Goal: Transaction & Acquisition: Purchase product/service

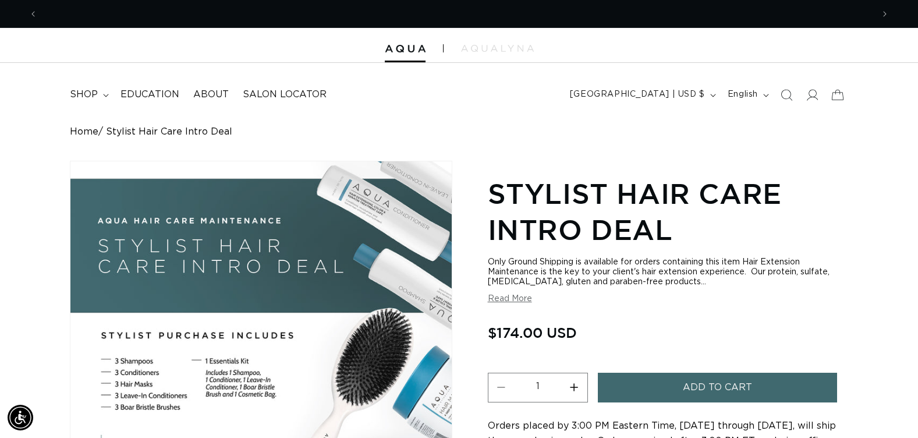
scroll to position [0, 1670]
click at [789, 93] on icon "Search" at bounding box center [786, 94] width 12 height 12
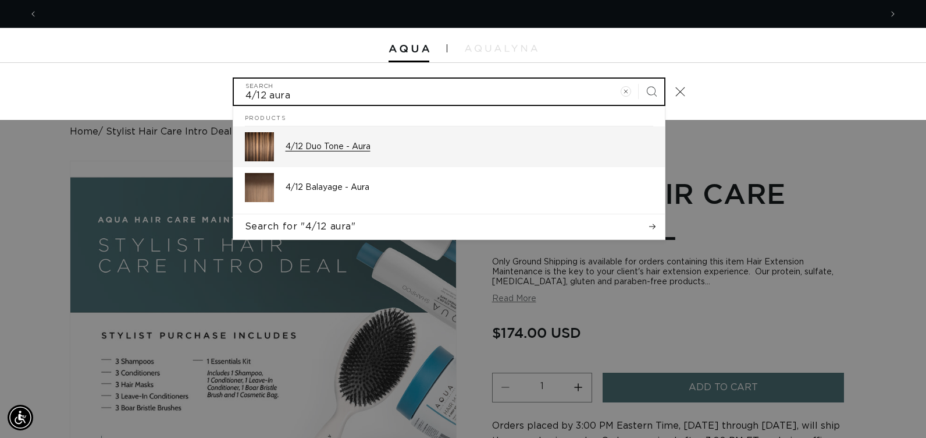
scroll to position [0, 1688]
type input "4/12 aura"
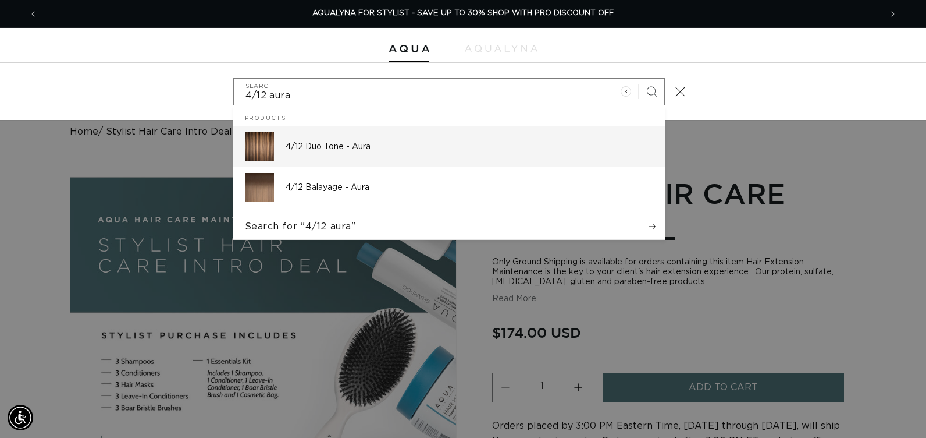
click at [329, 146] on p "4/12 Duo Tone - Aura" at bounding box center [470, 146] width 368 height 10
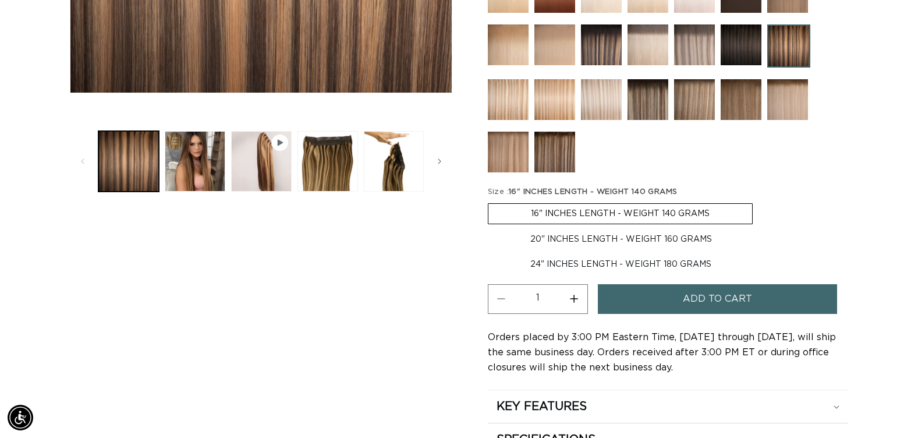
scroll to position [0, 1670]
click at [32, 293] on div "Home 4/12 Duo Tone - Aura Skip to product information Open media 1 in modal Ope…" at bounding box center [459, 104] width 918 height 770
click at [336, 264] on div "Skip to product information Open media 1 in modal Open media 2 in modal Open me…" at bounding box center [261, 121] width 382 height 736
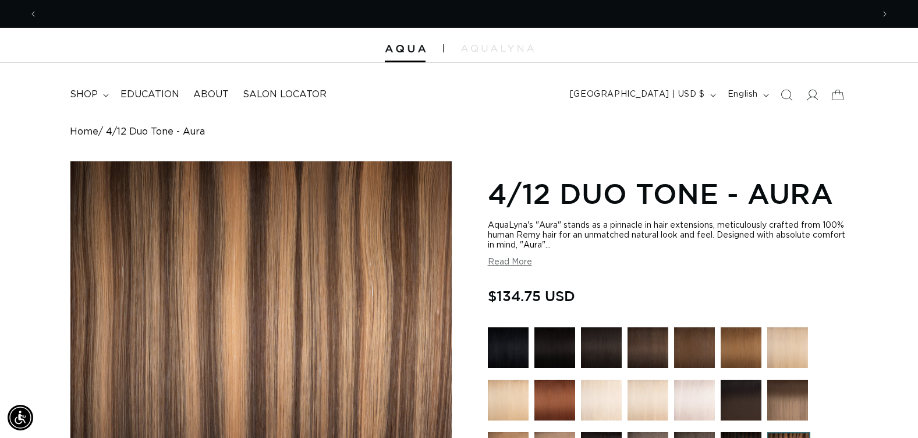
scroll to position [0, 835]
click at [781, 94] on icon "Search" at bounding box center [786, 94] width 12 height 12
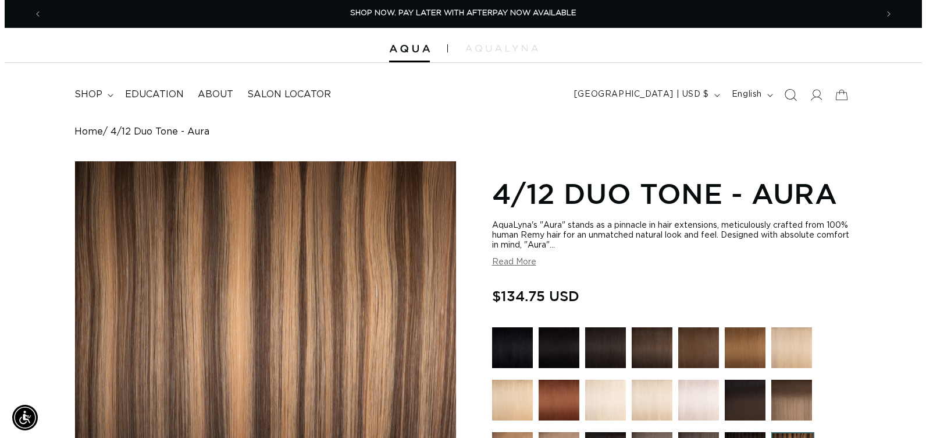
scroll to position [0, 844]
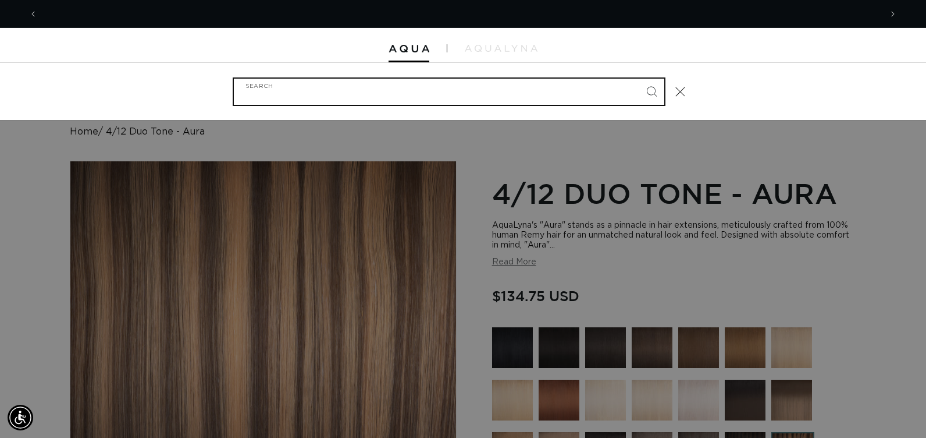
click at [358, 98] on input "Search" at bounding box center [449, 92] width 431 height 26
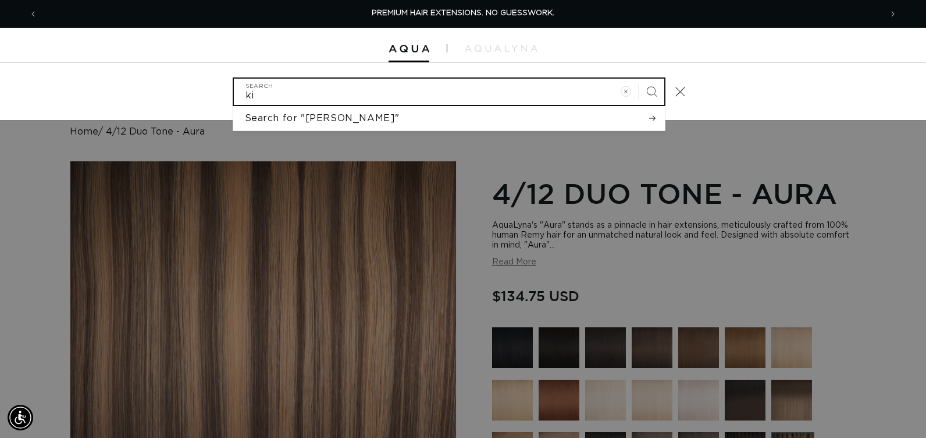
type input "k"
type input "K"
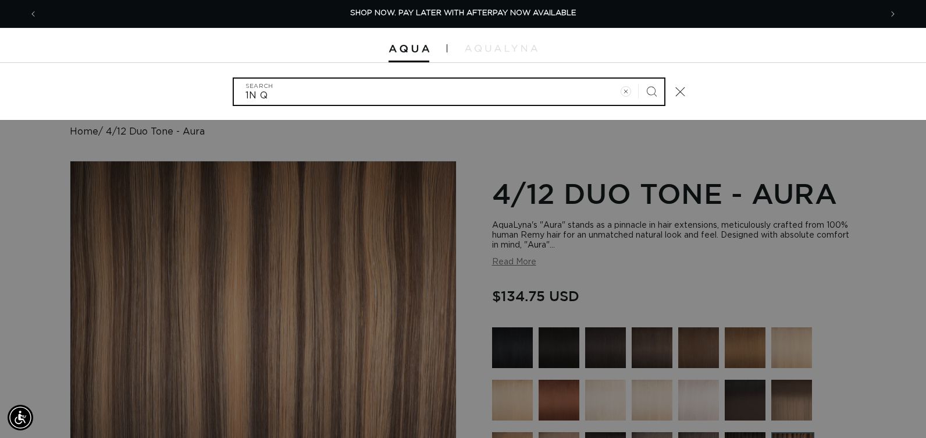
type input "1N Q"
click at [639, 79] on button "Search" at bounding box center [652, 92] width 26 height 26
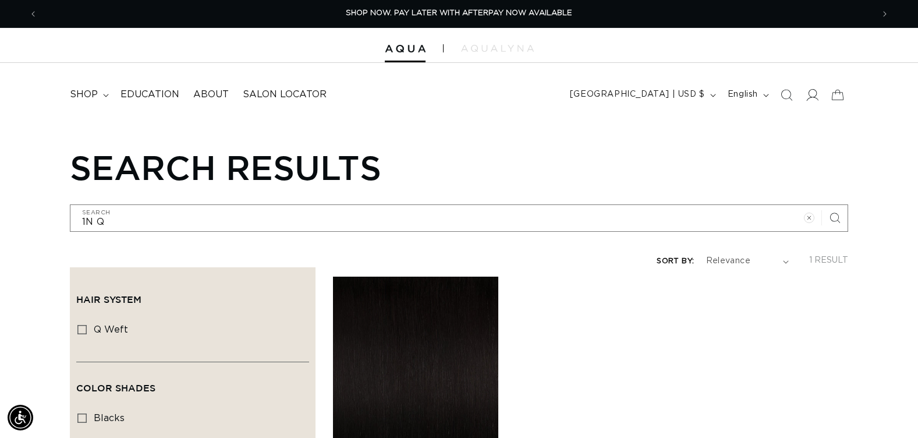
click at [810, 93] on icon at bounding box center [811, 94] width 12 height 12
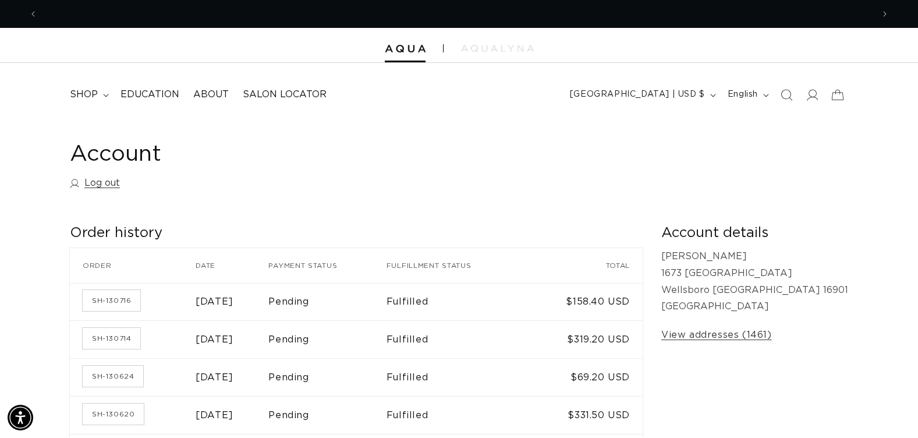
scroll to position [0, 835]
click at [787, 94] on icon "Search" at bounding box center [786, 94] width 12 height 12
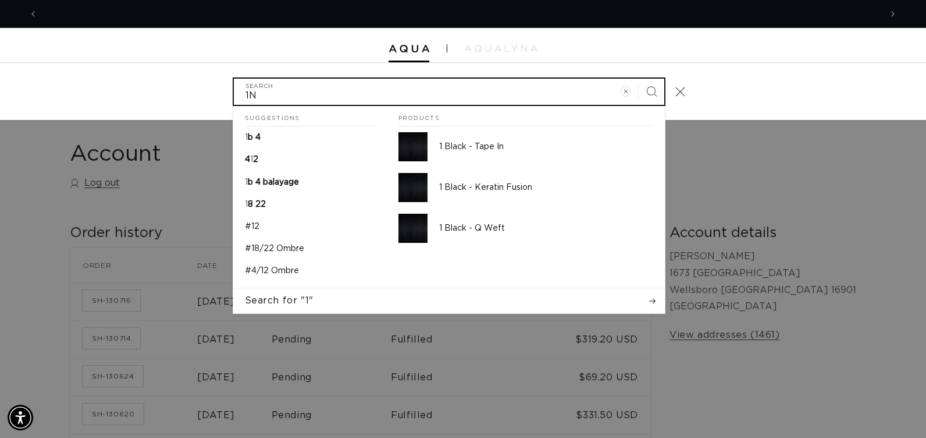
scroll to position [0, 0]
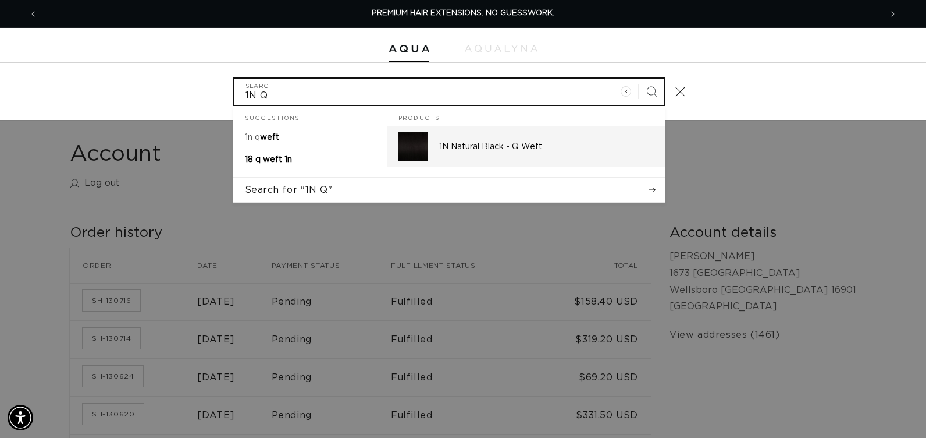
type input "1N Q"
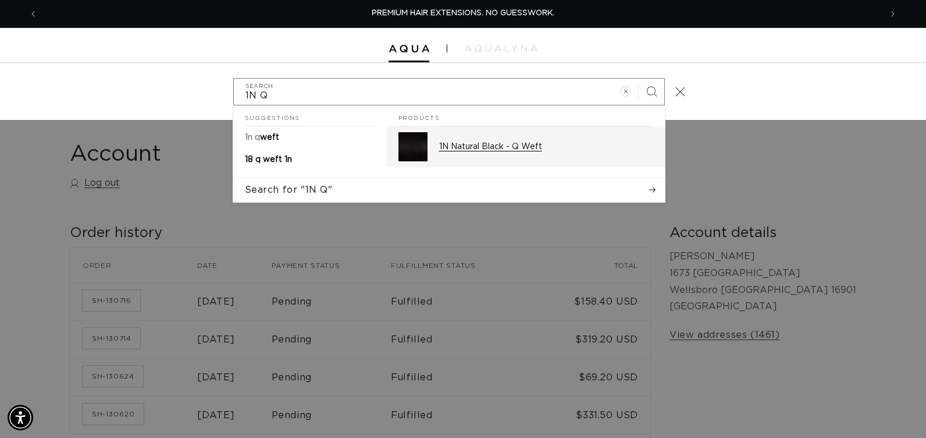
click at [557, 143] on p "1N Natural Black - Q Weft" at bounding box center [546, 146] width 214 height 10
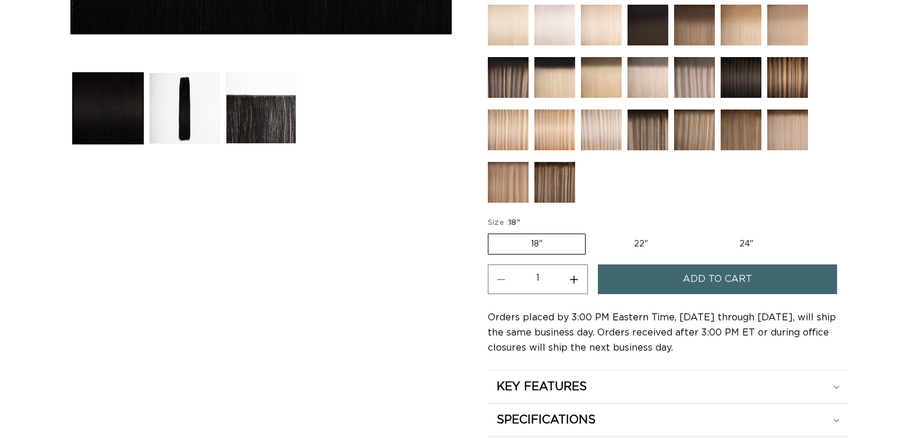
click at [748, 247] on label "24" Variant sold out or unavailable" at bounding box center [746, 244] width 99 height 20
click at [697, 232] on input "24" Variant sold out or unavailable" at bounding box center [696, 231] width 1 height 1
radio input "true"
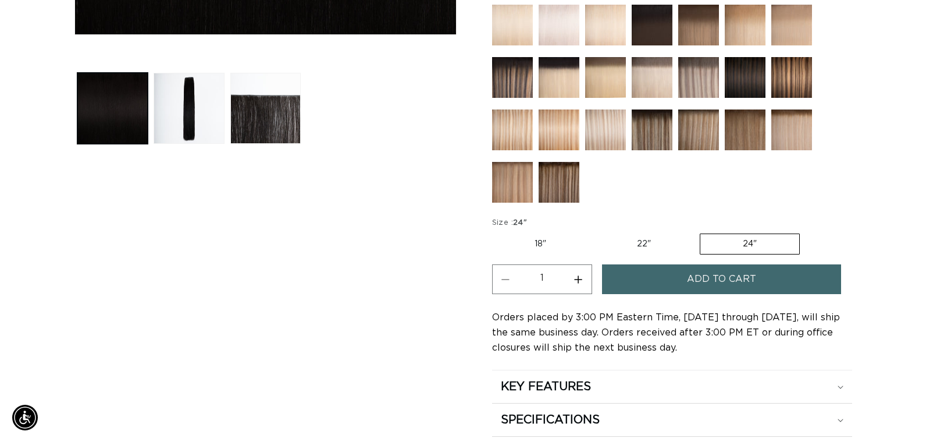
scroll to position [0, 835]
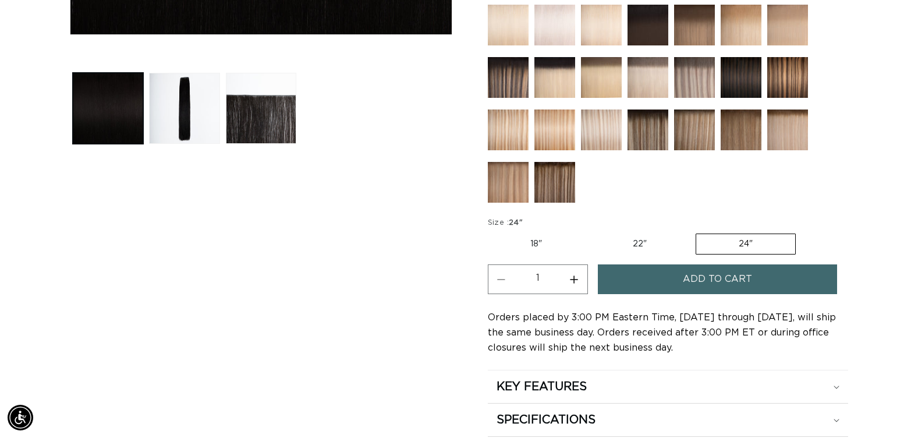
click at [706, 279] on span "Add to cart" at bounding box center [717, 279] width 69 height 30
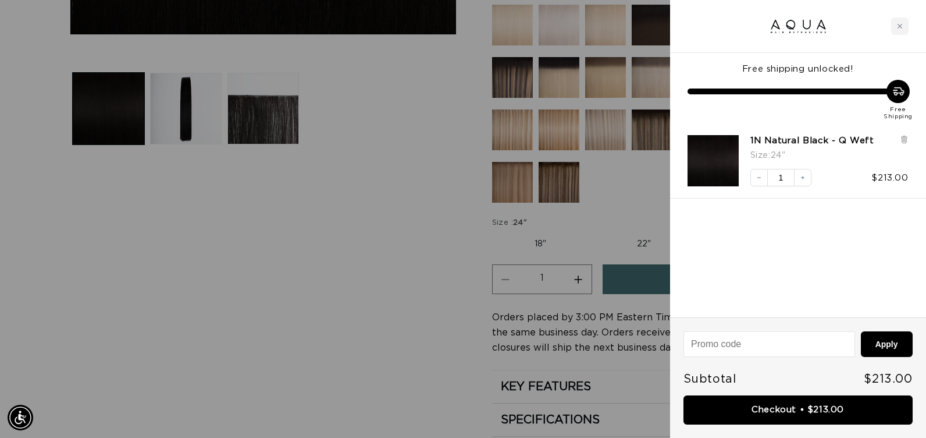
scroll to position [0, 0]
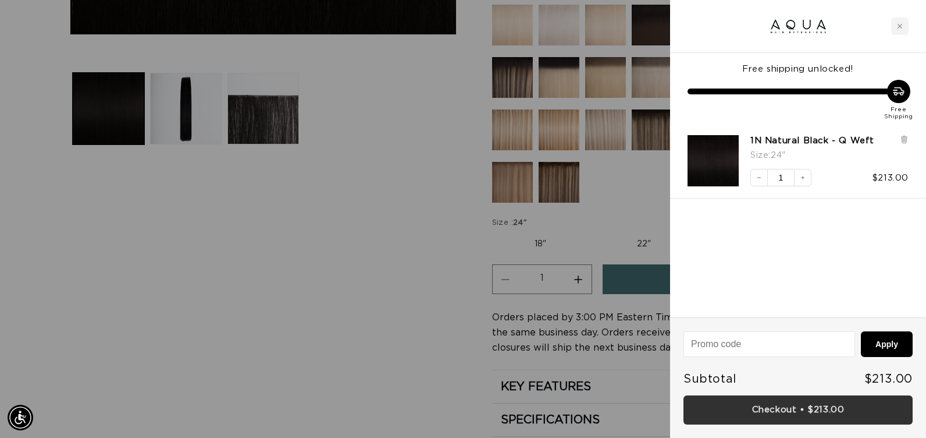
click at [708, 418] on link "Checkout • $213.00" at bounding box center [798, 410] width 229 height 30
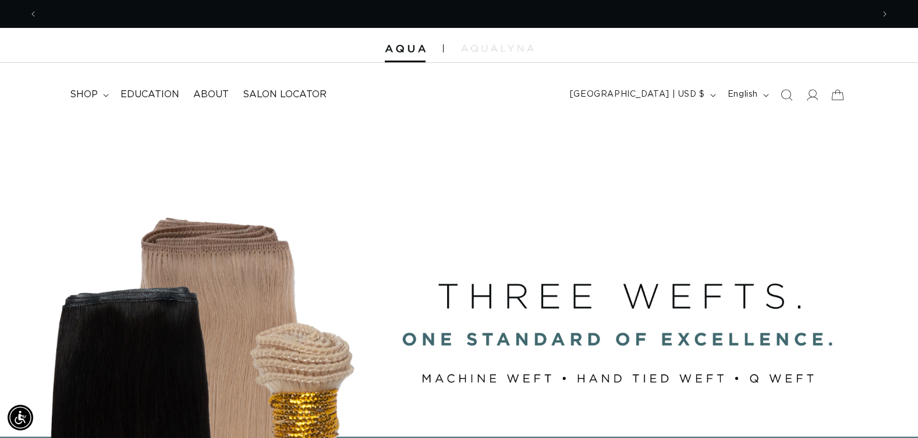
scroll to position [0, 1670]
click at [42, 243] on div "BUILT FOR  PERFORMANCE. TRUSTED BY PROFESSIONALS. Premium hair extensions desig…" at bounding box center [459, 381] width 918 height 524
